Goal: Obtain resource: Download file/media

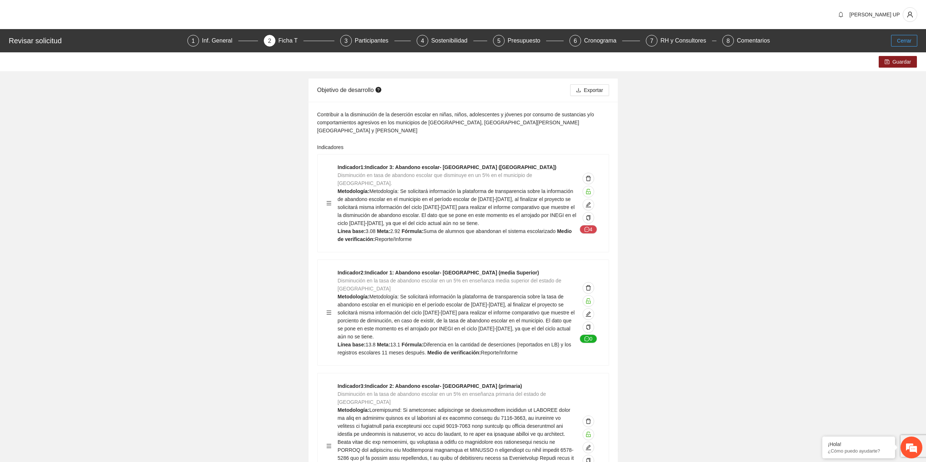
click at [907, 41] on span "Cerrar" at bounding box center [904, 41] width 15 height 8
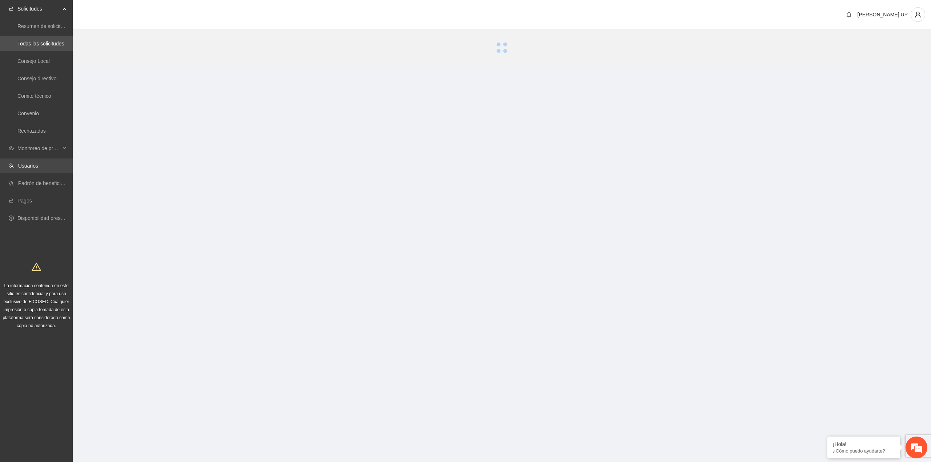
click at [31, 163] on link "Usuarios" at bounding box center [28, 166] width 20 height 6
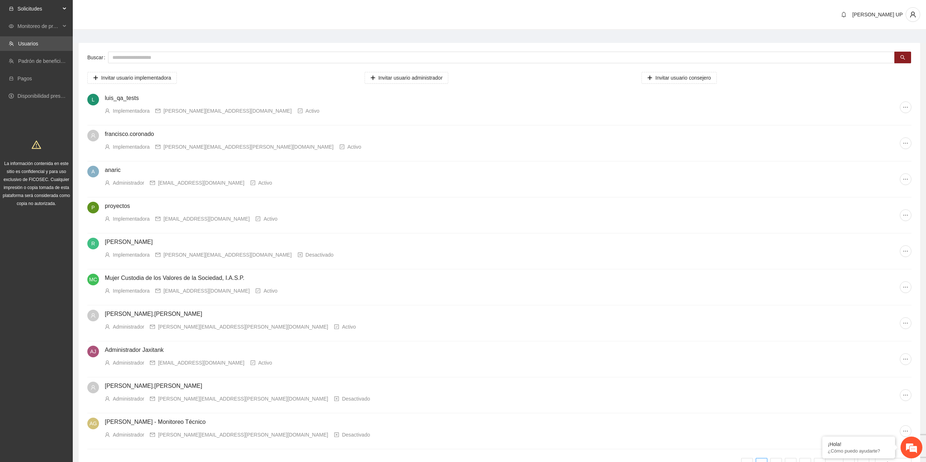
click at [43, 13] on span "Solicitudes" at bounding box center [38, 8] width 43 height 15
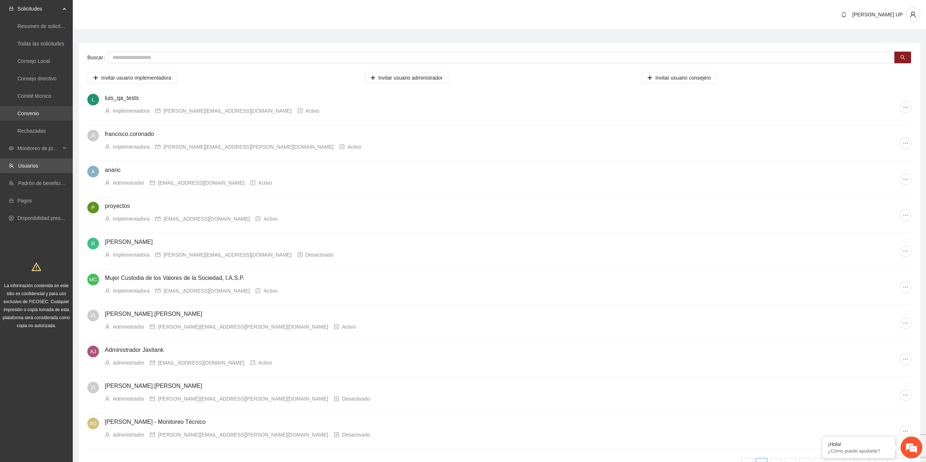
click at [35, 115] on link "Convenio" at bounding box center [27, 114] width 21 height 6
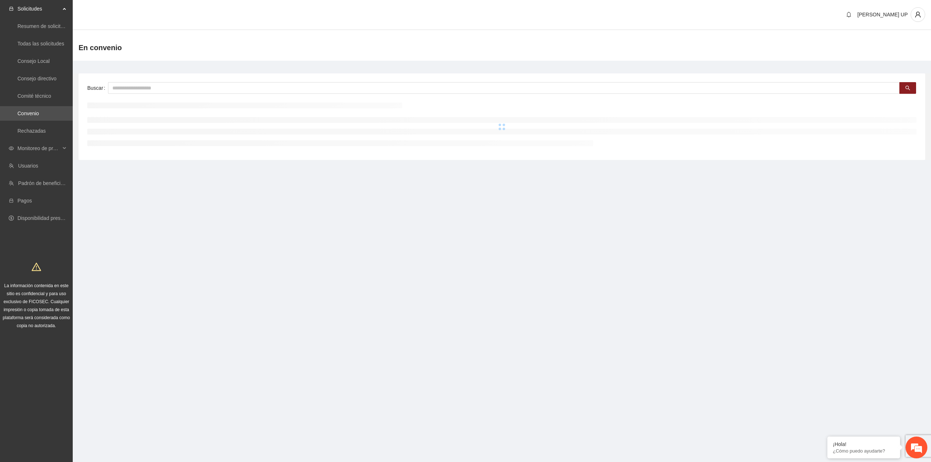
click at [114, 56] on div "En convenio" at bounding box center [502, 48] width 859 height 26
click at [126, 86] on input "text" at bounding box center [504, 88] width 792 height 12
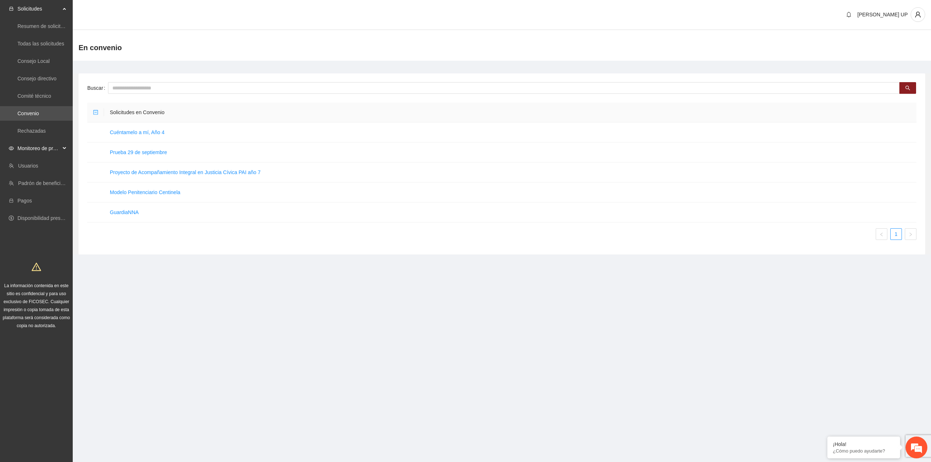
click at [63, 144] on div "Monitoreo de proyectos" at bounding box center [36, 148] width 73 height 15
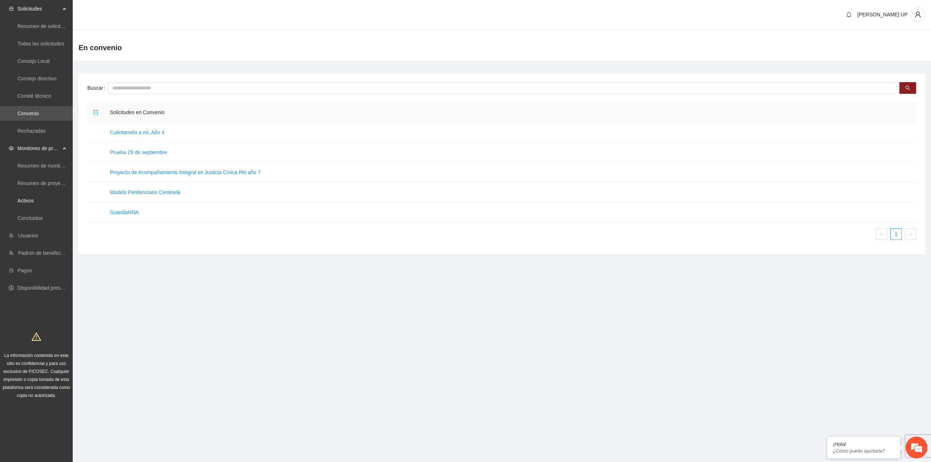
drag, startPoint x: 67, startPoint y: 195, endPoint x: 75, endPoint y: 172, distance: 24.6
click at [34, 198] on link "Activos" at bounding box center [25, 201] width 16 height 6
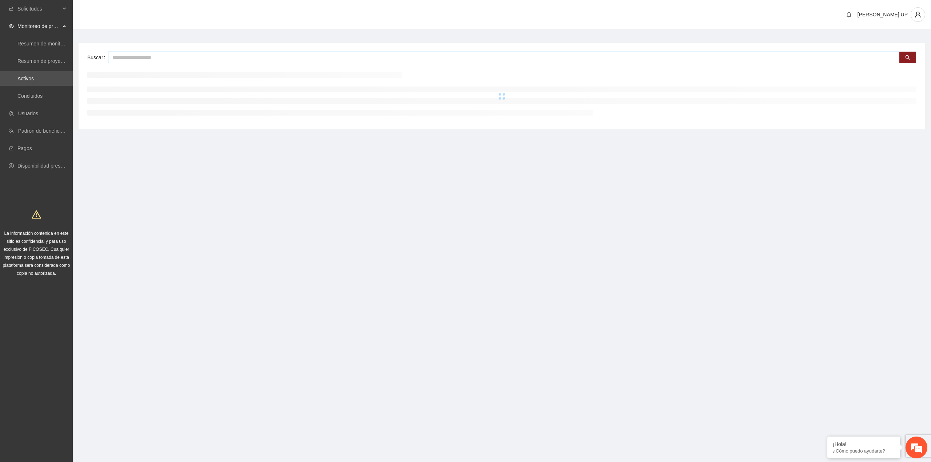
click at [132, 55] on input "text" at bounding box center [504, 58] width 792 height 12
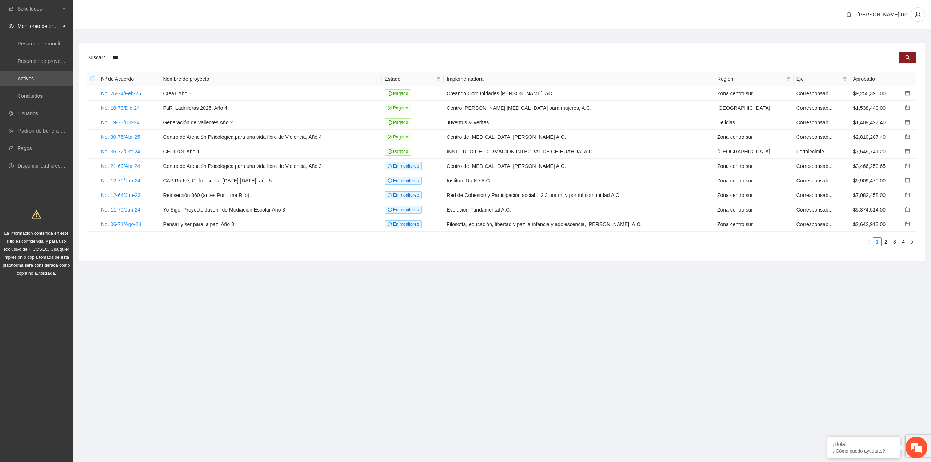
type input "***"
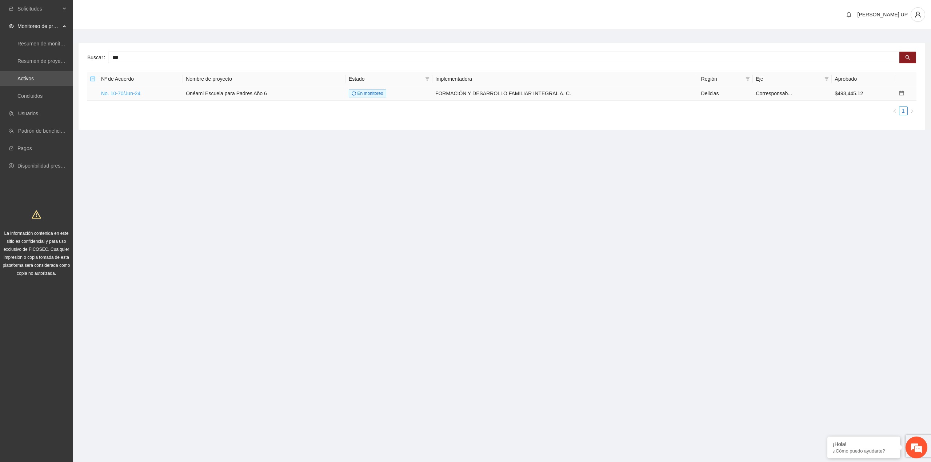
click at [122, 94] on link "No. 10-70/Jun-24" at bounding box center [120, 94] width 39 height 6
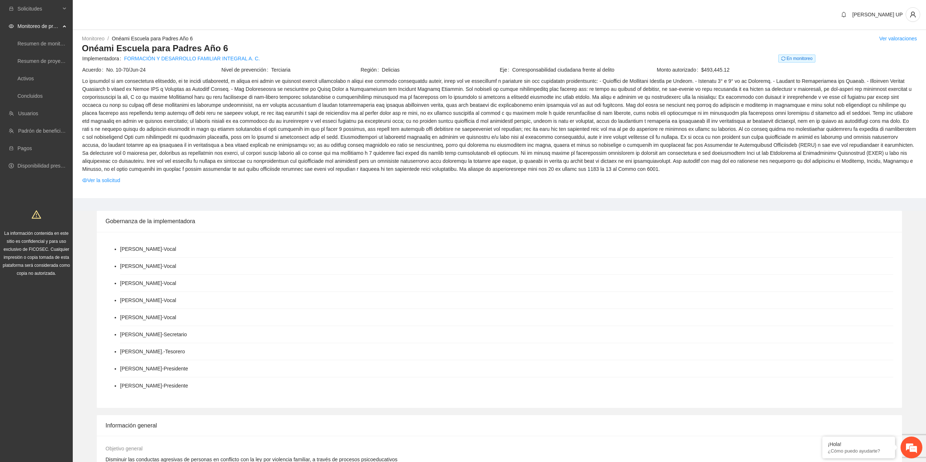
click at [99, 185] on td "Ver la solicitud" at bounding box center [499, 181] width 835 height 11
click at [100, 173] on span at bounding box center [499, 125] width 834 height 96
click at [101, 183] on link "Ver la solicitud" at bounding box center [101, 180] width 38 height 8
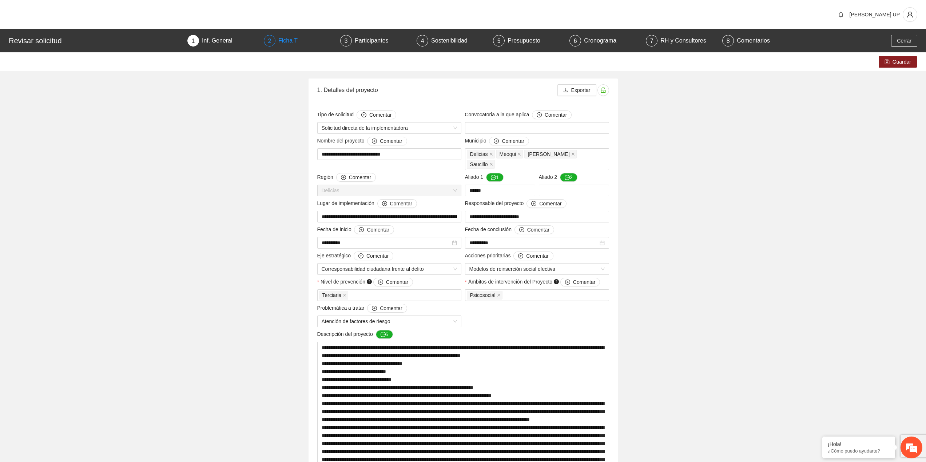
click at [283, 45] on div "Ficha T" at bounding box center [290, 41] width 25 height 12
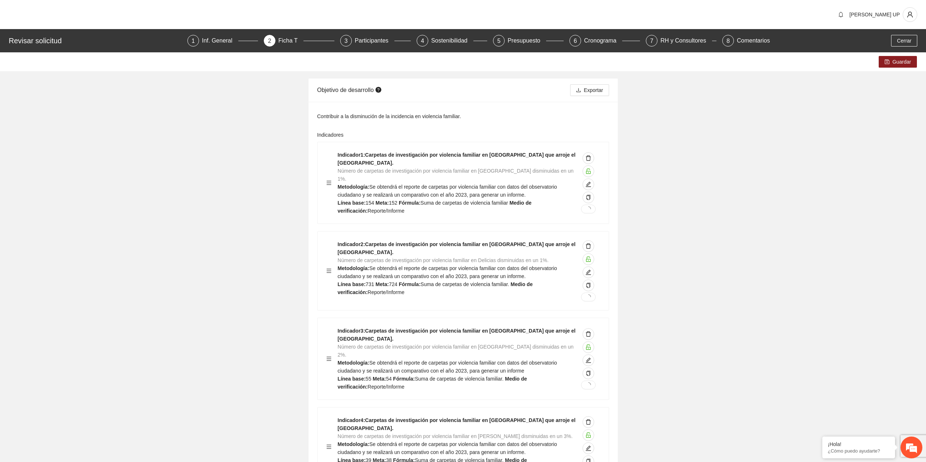
click at [487, 40] on div "5 Presupuesto" at bounding box center [525, 41] width 76 height 12
click at [355, 46] on div "3 Participantes" at bounding box center [375, 41] width 71 height 12
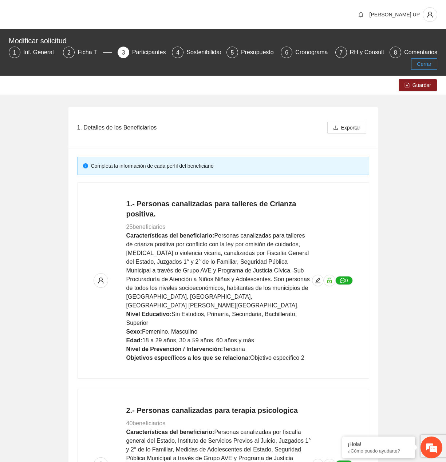
click at [422, 66] on span "Cerrar" at bounding box center [424, 64] width 15 height 8
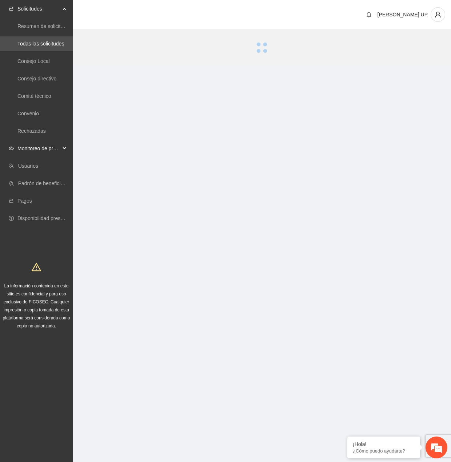
click at [55, 154] on span "Monitoreo de proyectos" at bounding box center [38, 148] width 43 height 15
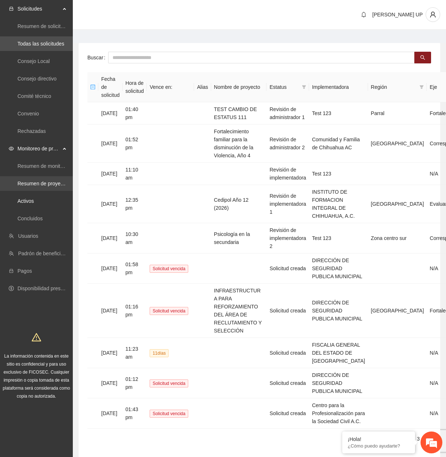
click at [34, 203] on link "Activos" at bounding box center [25, 201] width 16 height 6
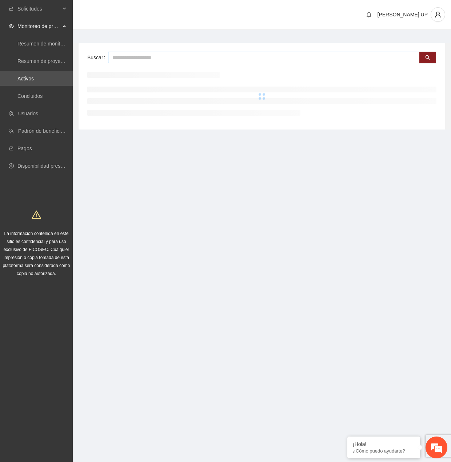
click at [132, 56] on input "text" at bounding box center [264, 58] width 312 height 12
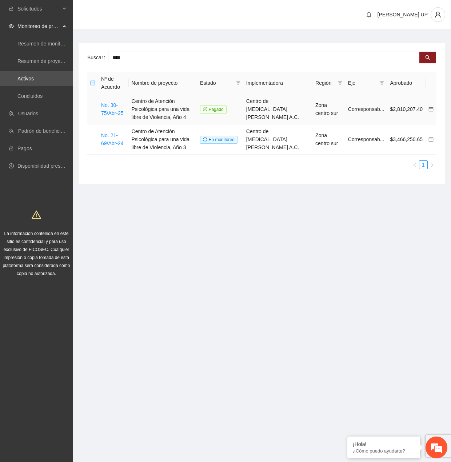
drag, startPoint x: 310, startPoint y: 115, endPoint x: 253, endPoint y: 107, distance: 57.3
click at [253, 107] on td "Centro de [MEDICAL_DATA] [PERSON_NAME] A.C." at bounding box center [277, 109] width 69 height 30
copy td "Centro de [MEDICAL_DATA] [PERSON_NAME] A.C."
click at [122, 57] on input "****" at bounding box center [264, 58] width 312 height 12
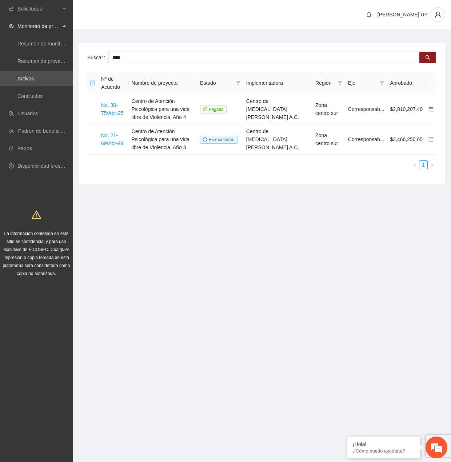
click at [122, 57] on input "****" at bounding box center [264, 58] width 312 height 12
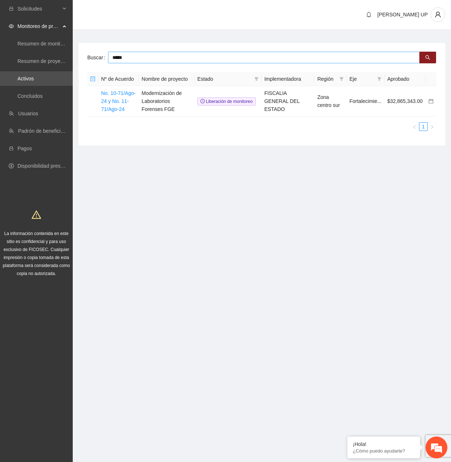
type input "*****"
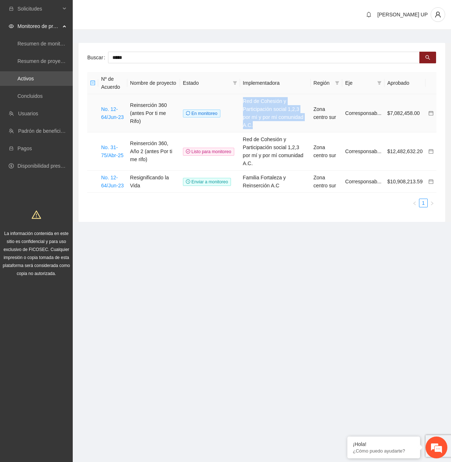
drag, startPoint x: 306, startPoint y: 119, endPoint x: 244, endPoint y: 102, distance: 64.1
click at [244, 103] on td "Red de Cohesión y Participación social 1,2,3 por mí y por mí comunidad A.C." at bounding box center [275, 113] width 71 height 38
copy td "Red de Cohesión y Participación social 1,2,3 por mí y por mí comunidad A.C."
click at [118, 117] on td "No. 12-64/Jun-23" at bounding box center [112, 113] width 29 height 38
click at [118, 114] on link "No. 12-64/Jun-23" at bounding box center [112, 113] width 23 height 14
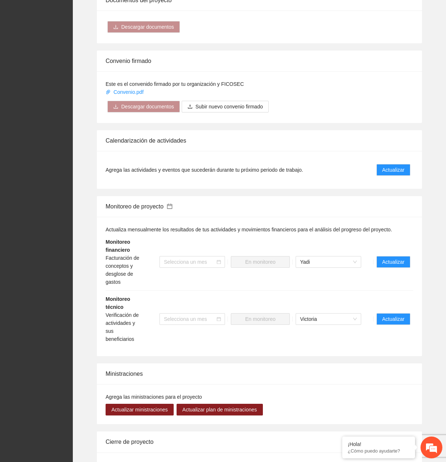
scroll to position [1022, 0]
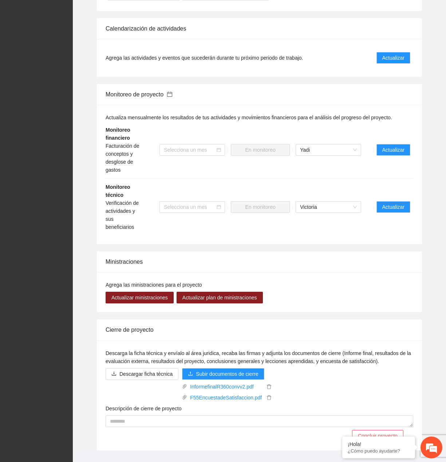
click at [395, 183] on li "Monitoreo técnico Verificación de actividades y sus beneficiarios Selecciona un…" at bounding box center [258, 207] width 307 height 57
click at [394, 203] on span "Actualizar" at bounding box center [393, 207] width 22 height 8
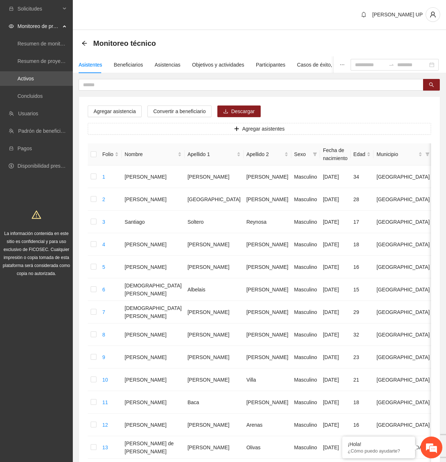
click at [87, 46] on div "Monitoreo técnico" at bounding box center [120, 43] width 79 height 12
click at [86, 45] on icon "arrow-left" at bounding box center [84, 43] width 6 height 6
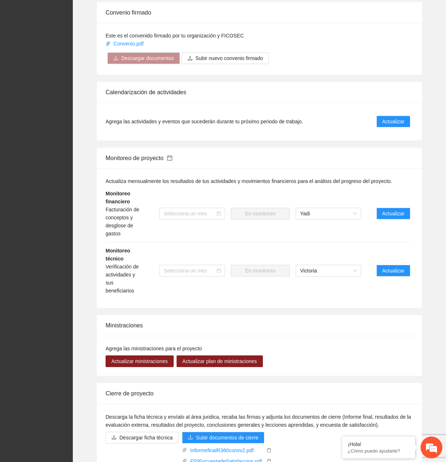
scroll to position [1022, 0]
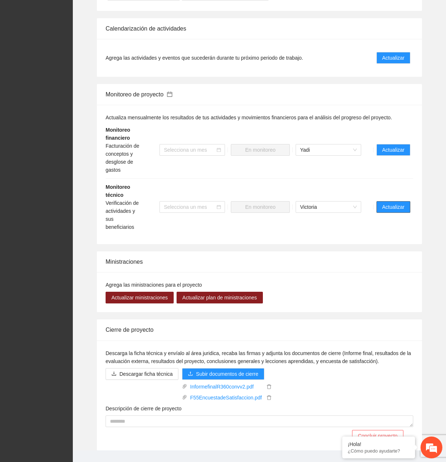
click at [396, 201] on button "Actualizar" at bounding box center [393, 207] width 34 height 12
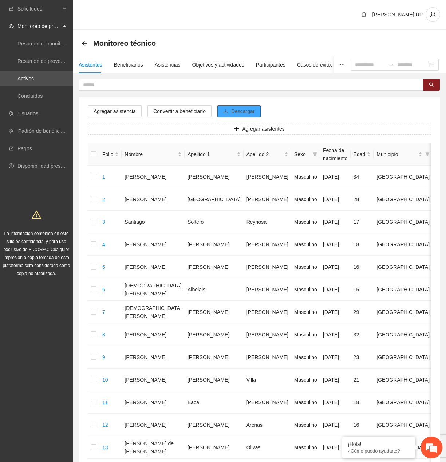
click at [235, 112] on span "Descargar" at bounding box center [243, 111] width 24 height 8
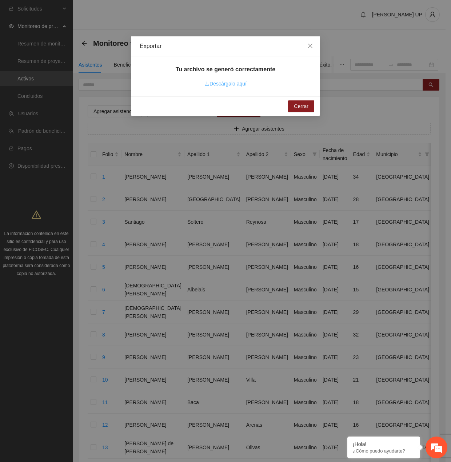
click at [225, 85] on link "Descárgalo aquí" at bounding box center [225, 84] width 42 height 6
click at [307, 45] on icon "close" at bounding box center [310, 46] width 6 height 6
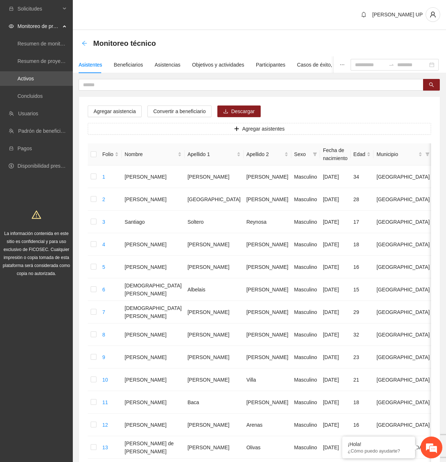
click at [83, 43] on icon "arrow-left" at bounding box center [84, 43] width 5 height 5
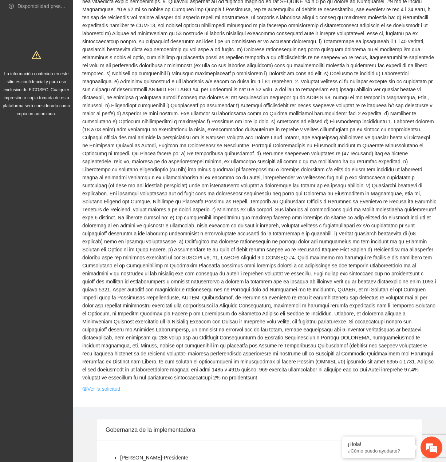
scroll to position [291, 0]
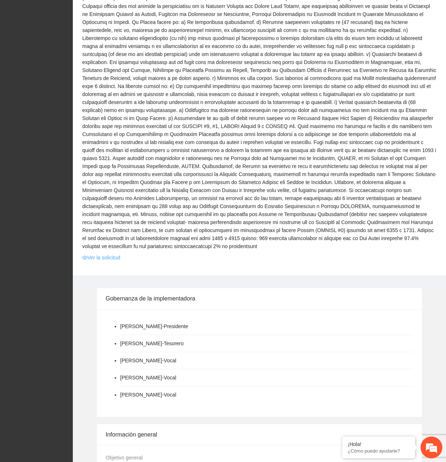
click at [113, 254] on link "Ver la solicitud" at bounding box center [101, 258] width 38 height 8
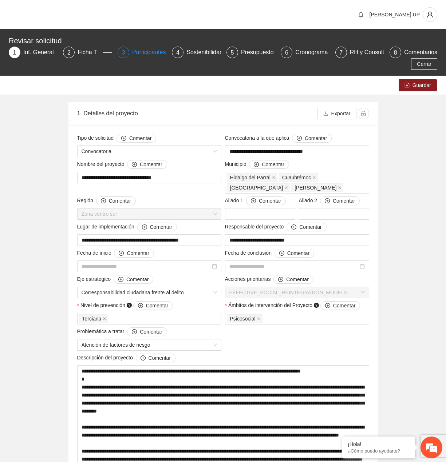
type input "**********"
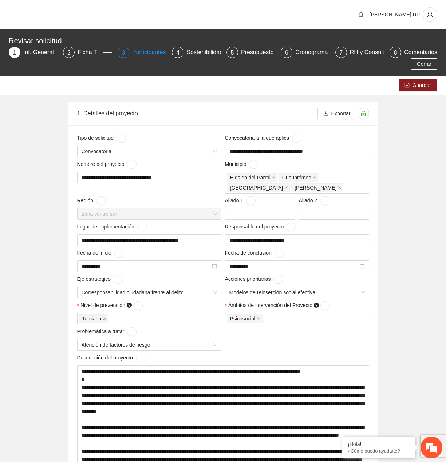
click at [152, 52] on div "Participantes" at bounding box center [152, 53] width 40 height 12
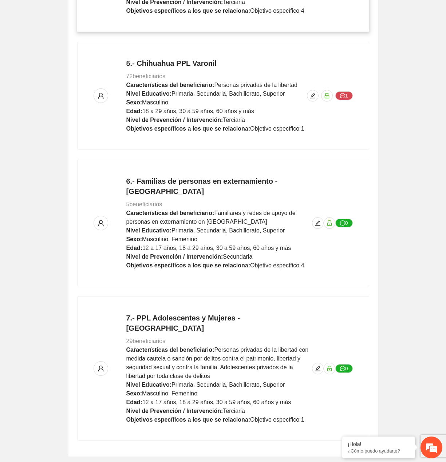
scroll to position [701, 0]
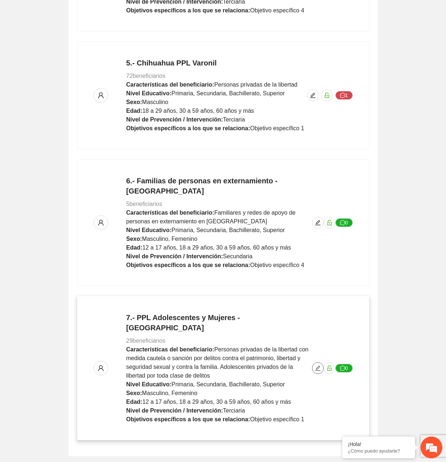
click at [319, 366] on icon "edit" at bounding box center [317, 368] width 5 height 5
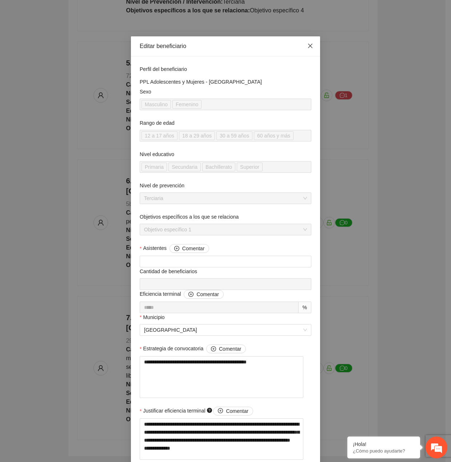
click at [307, 47] on icon "close" at bounding box center [310, 46] width 6 height 6
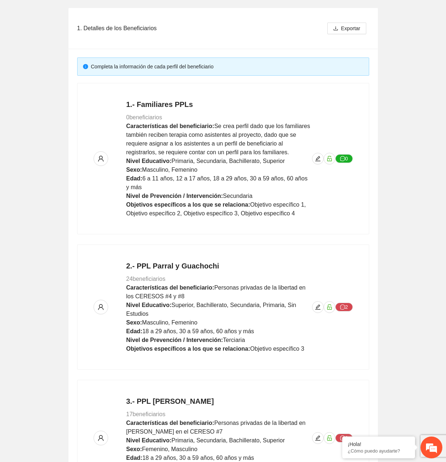
scroll to position [0, 0]
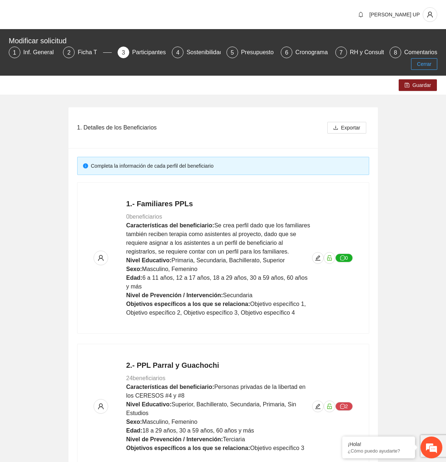
click at [434, 69] on button "Cerrar" at bounding box center [424, 64] width 26 height 12
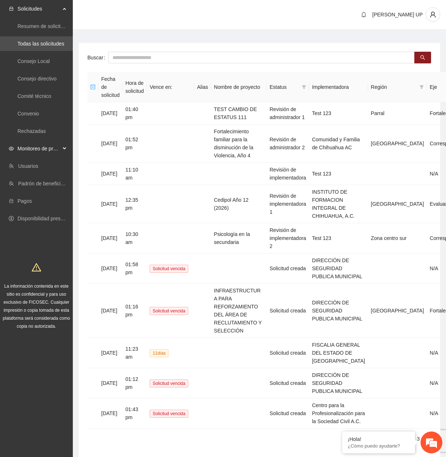
click at [63, 143] on div "Monitoreo de proyectos" at bounding box center [36, 148] width 73 height 15
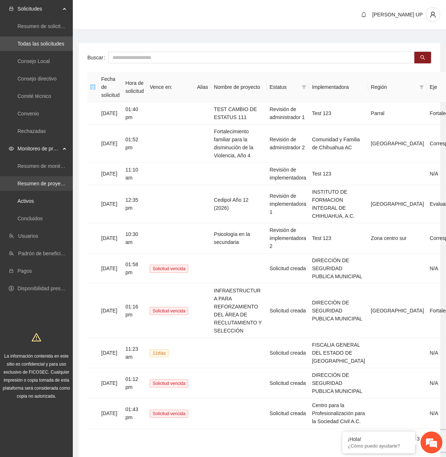
drag, startPoint x: 48, startPoint y: 204, endPoint x: 60, endPoint y: 185, distance: 22.3
click at [34, 204] on link "Activos" at bounding box center [25, 201] width 16 height 6
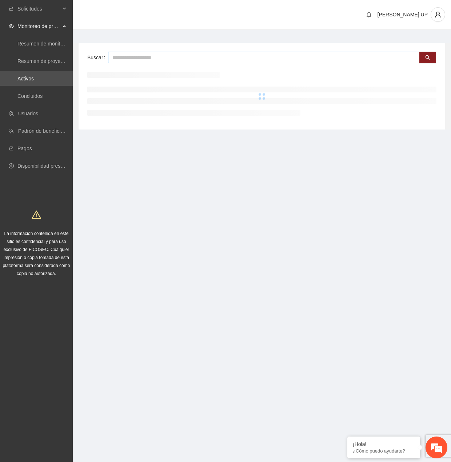
click at [153, 63] on input "text" at bounding box center [264, 58] width 312 height 12
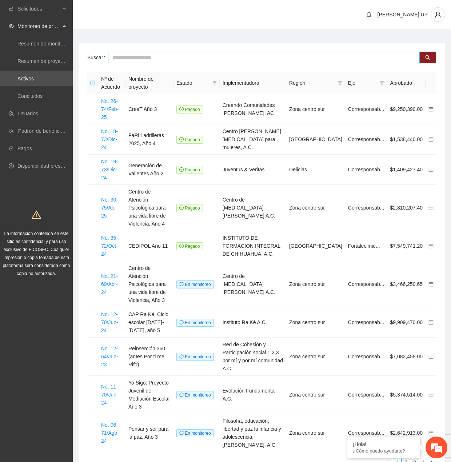
type input "*"
type input "******"
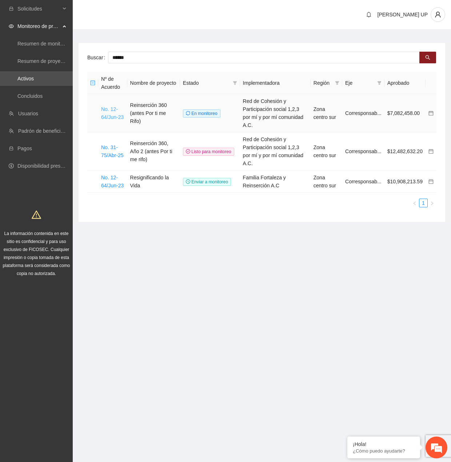
click at [119, 112] on link "No. 12-64/Jun-23" at bounding box center [112, 113] width 23 height 14
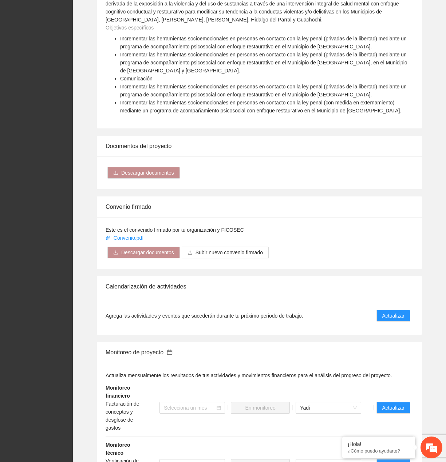
scroll to position [1019, 0]
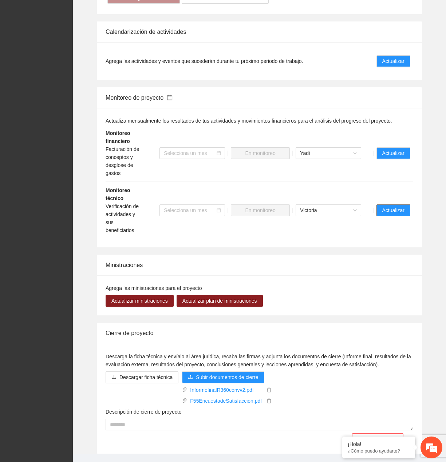
click at [404, 204] on button "Actualizar" at bounding box center [393, 210] width 34 height 12
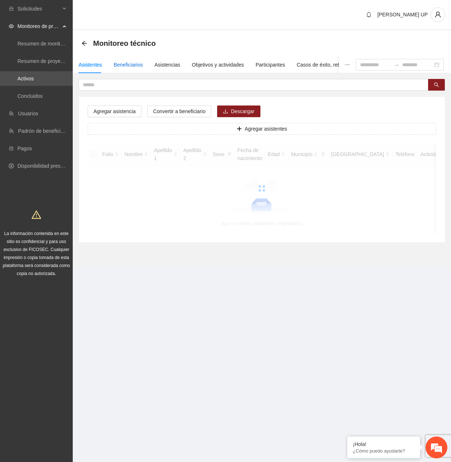
click at [130, 67] on div "Beneficiarios" at bounding box center [128, 65] width 29 height 8
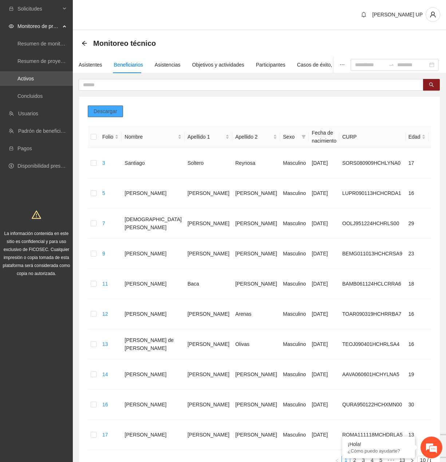
click at [117, 115] on button "Descargar" at bounding box center [105, 111] width 35 height 12
